Goal: Information Seeking & Learning: Learn about a topic

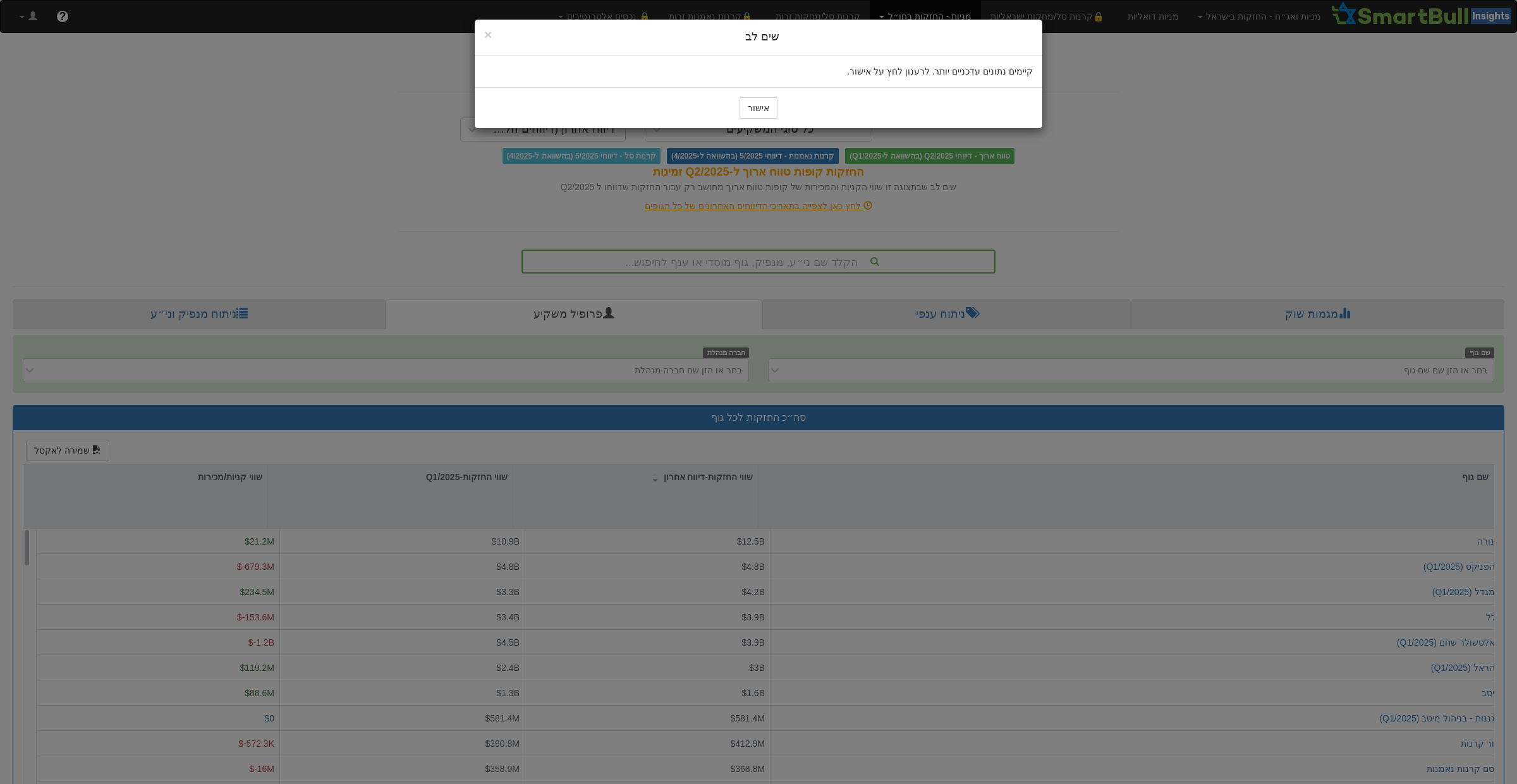
click at [739, 111] on button "אישור" at bounding box center [758, 108] width 38 height 22
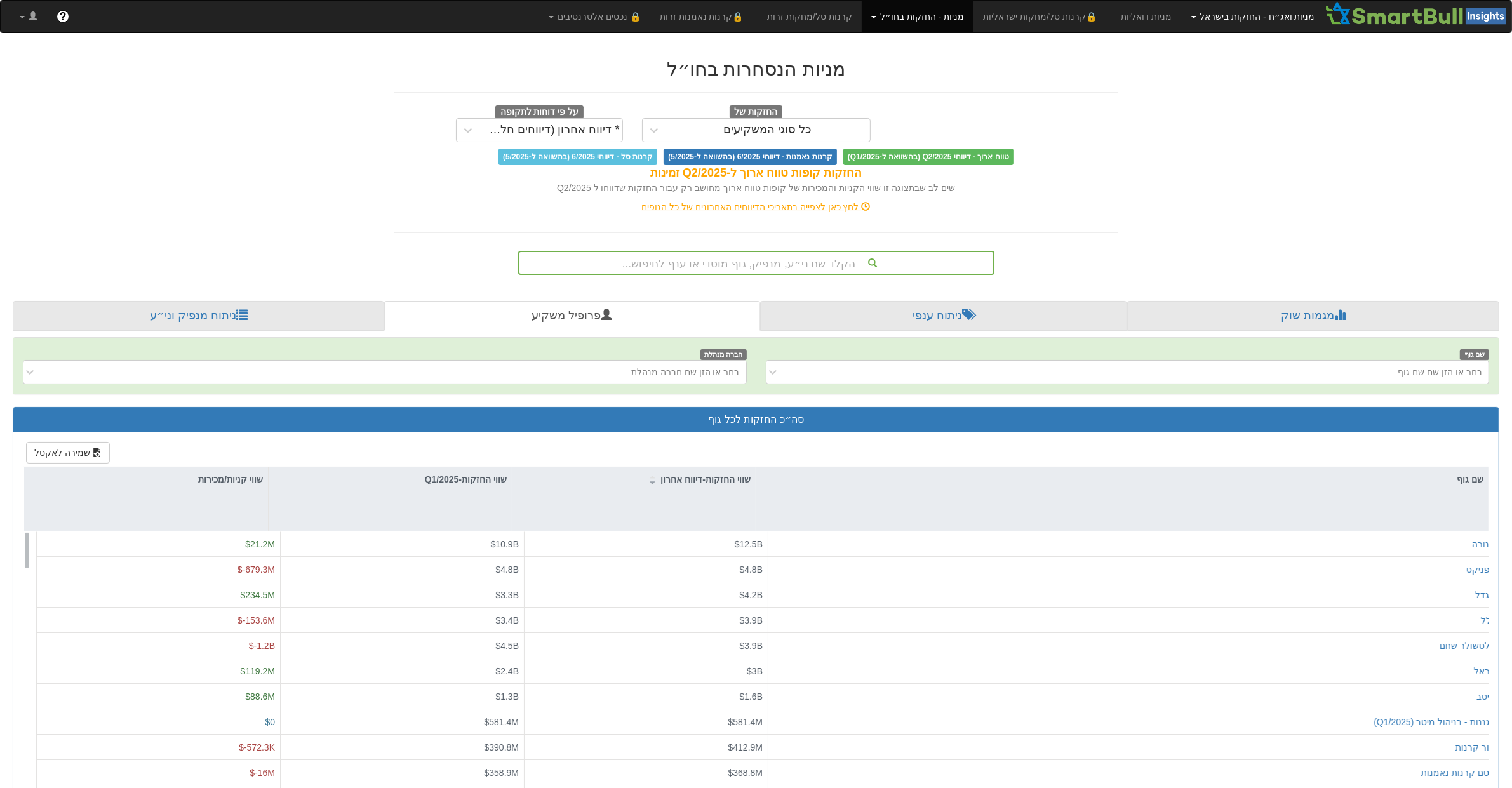
click at [1265, 23] on link "מניות ואג״ח - החזקות בישראל" at bounding box center [1253, 16] width 143 height 32
click at [1279, 42] on link "מניות" at bounding box center [1274, 45] width 101 height 16
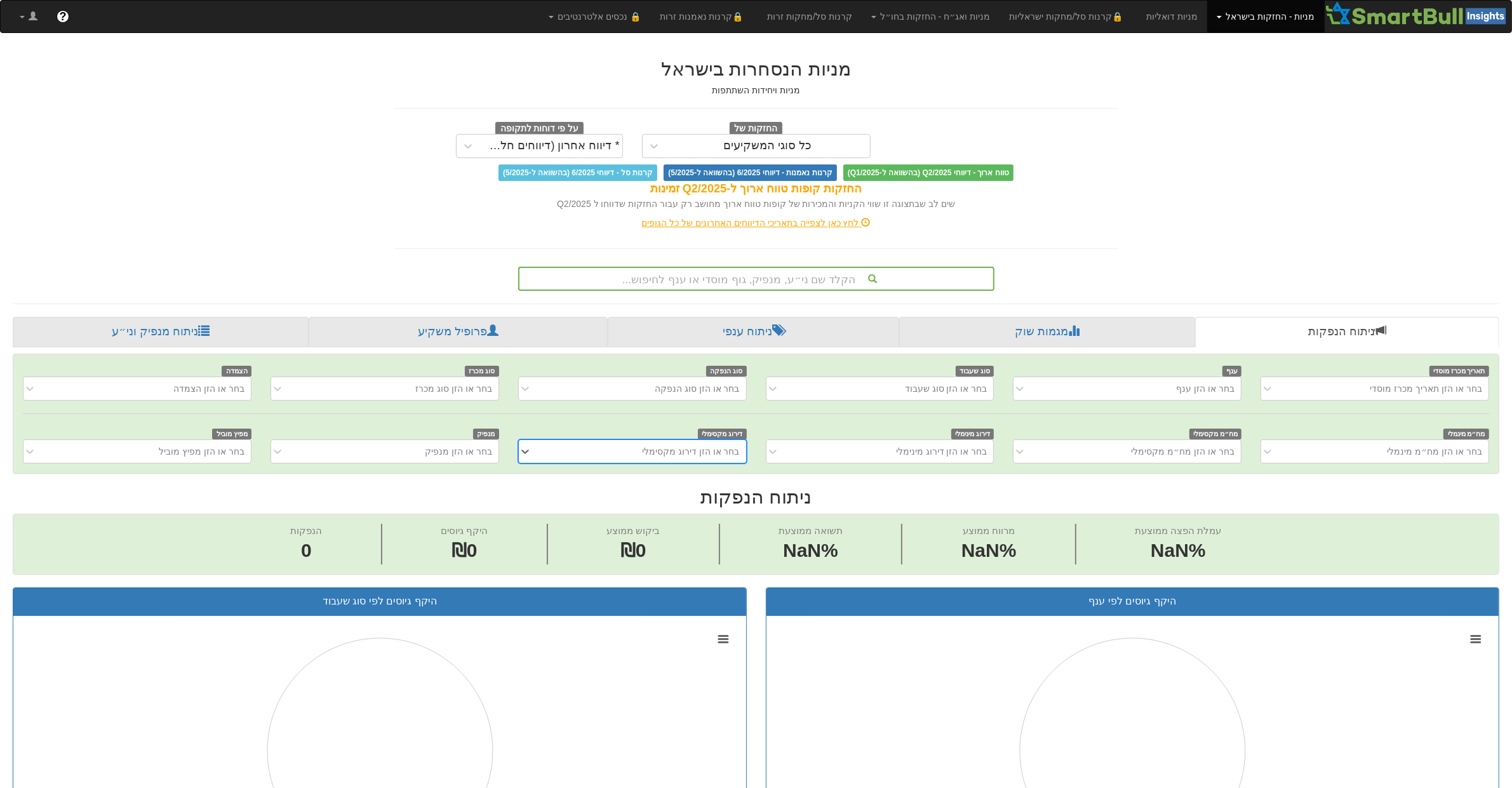
scroll to position [0, 11]
click at [784, 280] on div "הקלד שם ני״ע, מנפיק, גוף מוסדי או ענף לחיפוש..." at bounding box center [756, 278] width 473 height 22
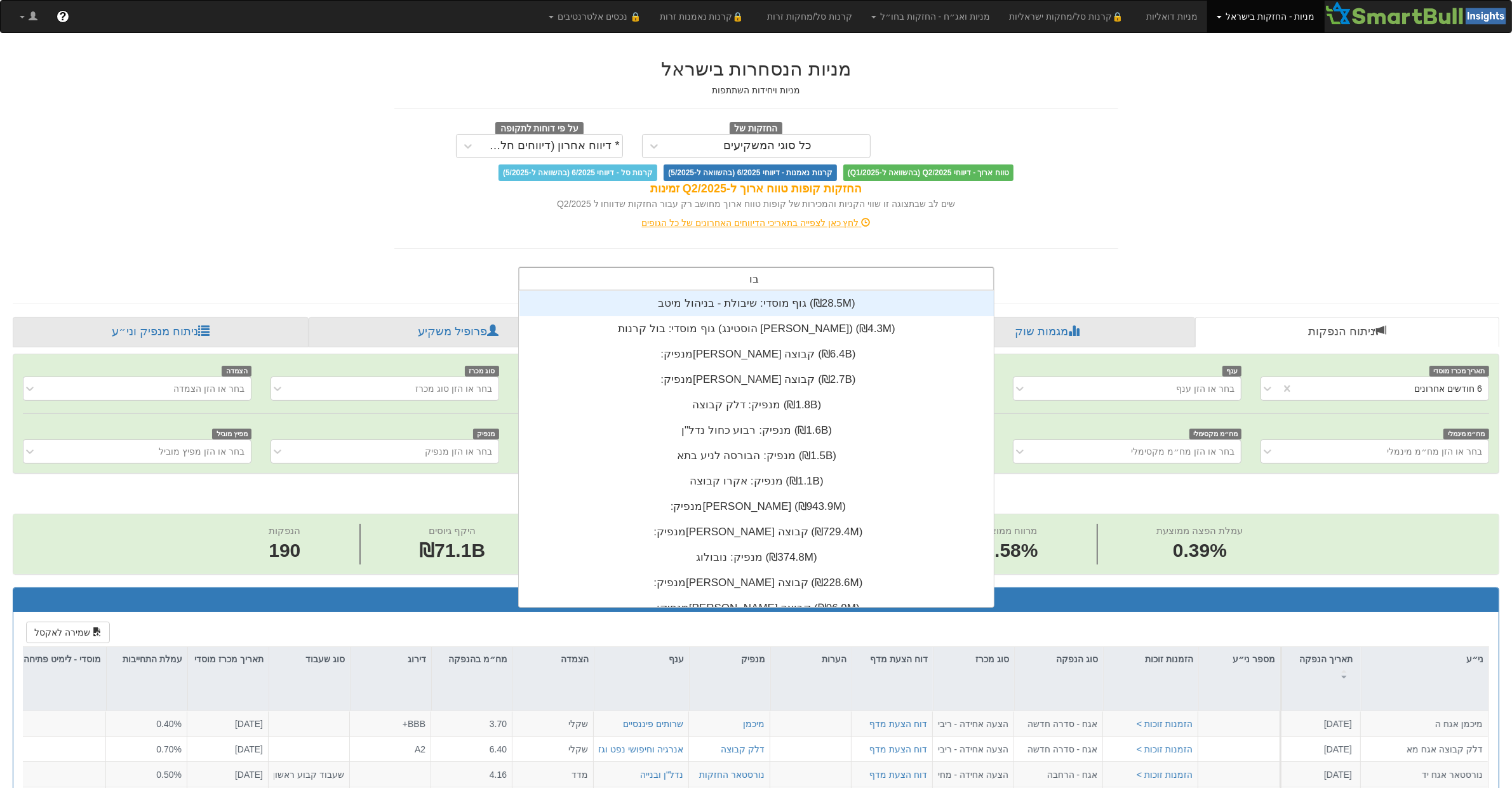
scroll to position [0, 2013]
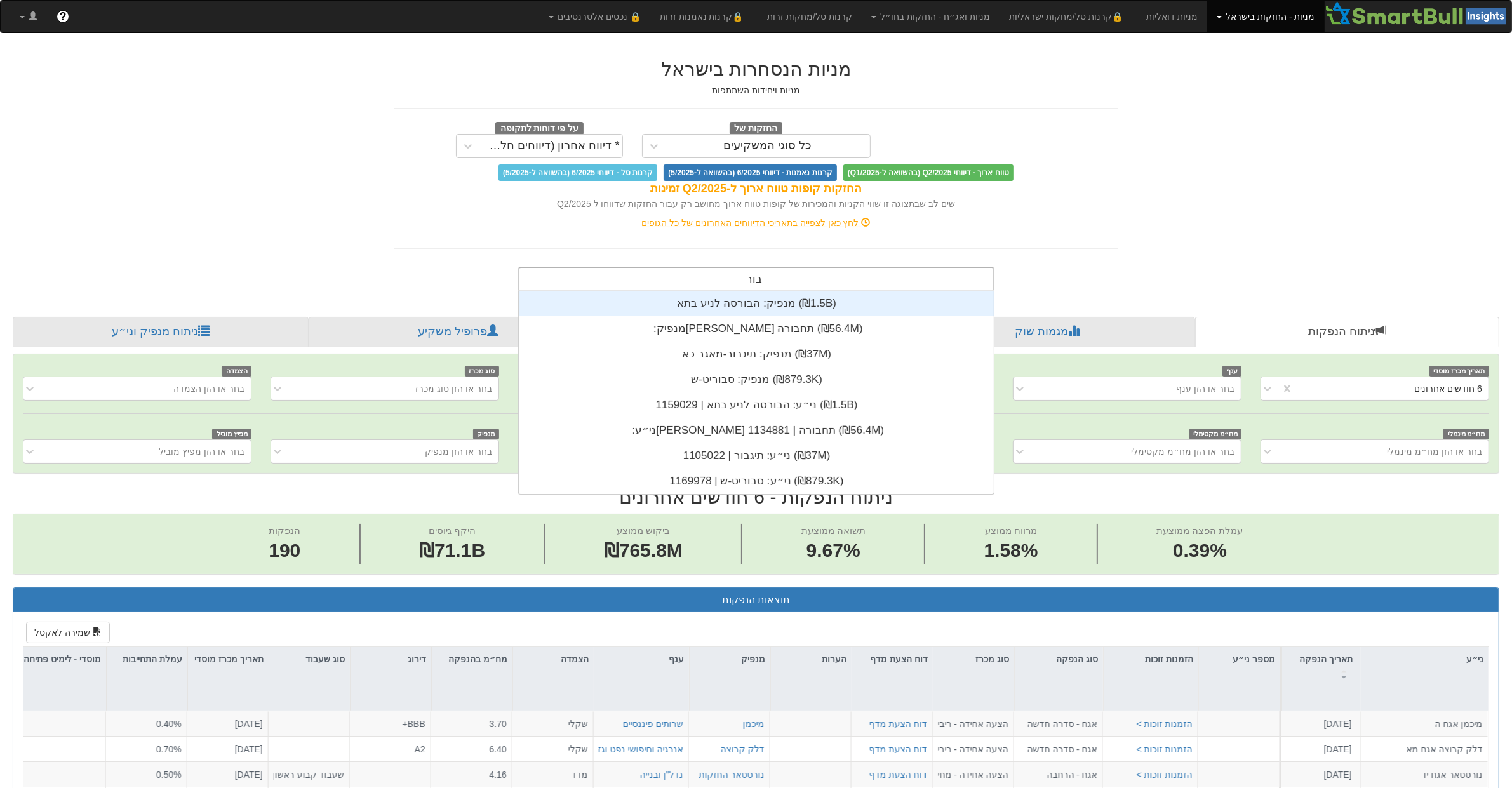
type input "בורס"
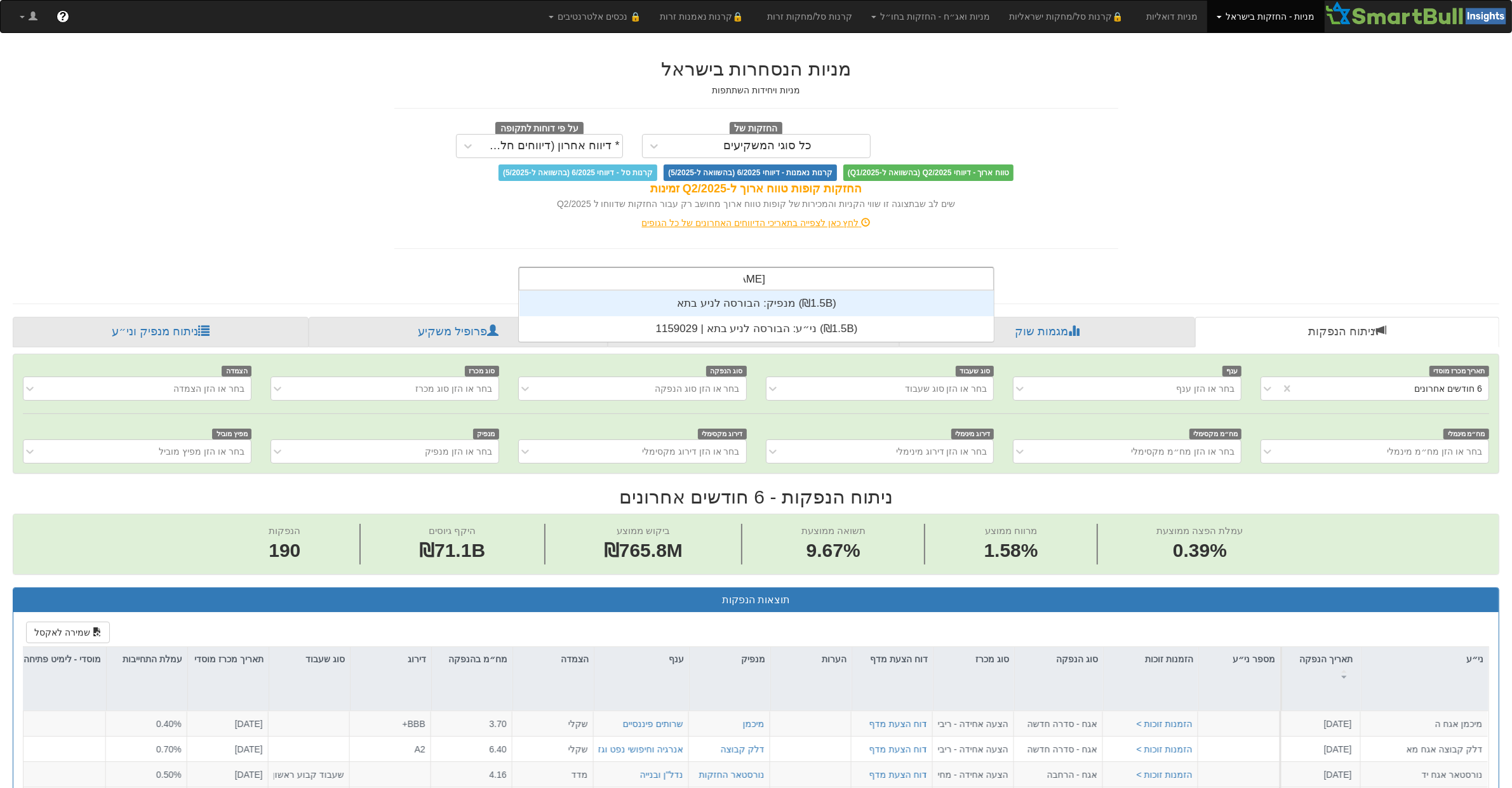
scroll to position [51, 0]
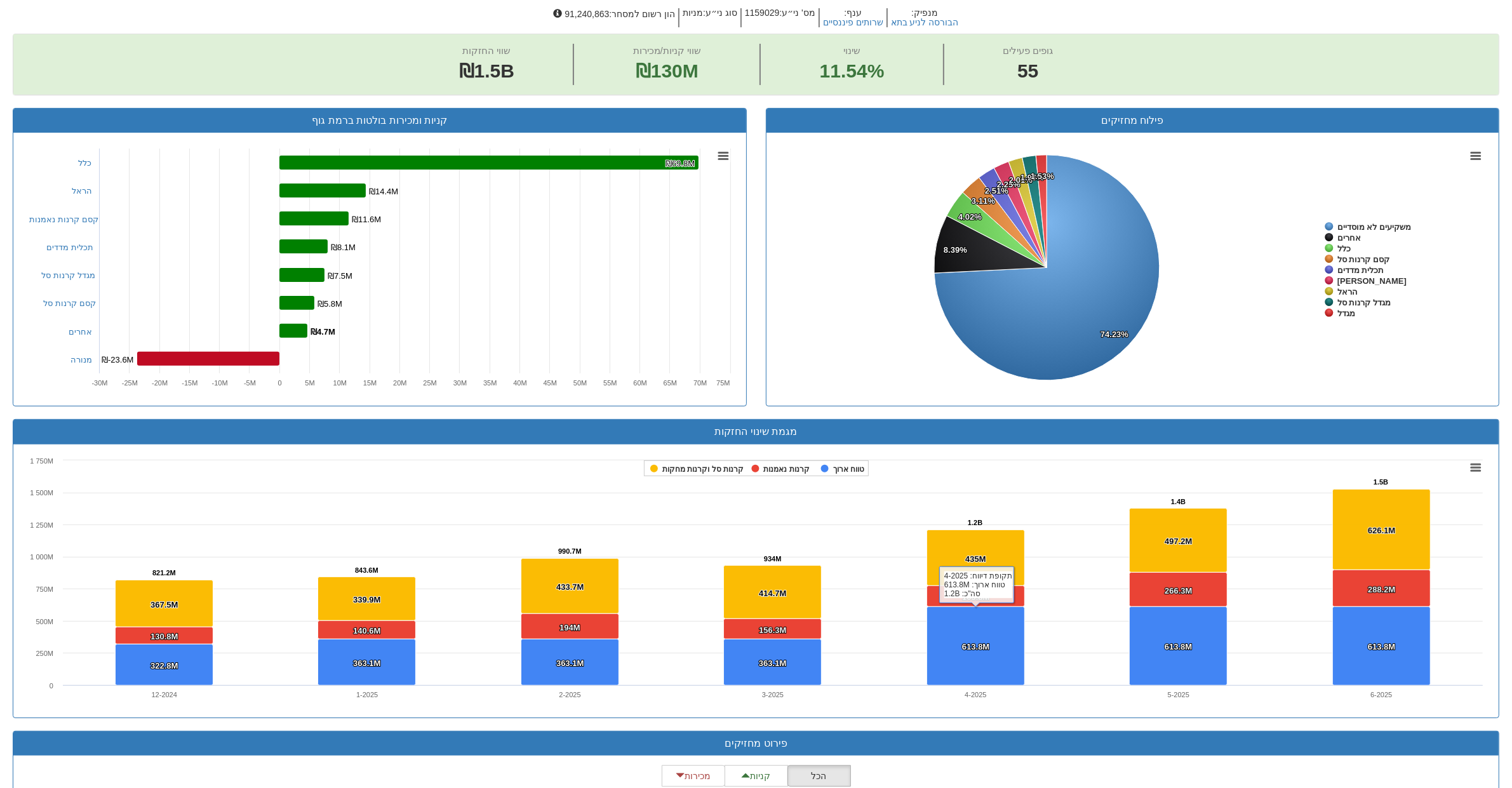
scroll to position [285, 0]
